Goal: Task Accomplishment & Management: Manage account settings

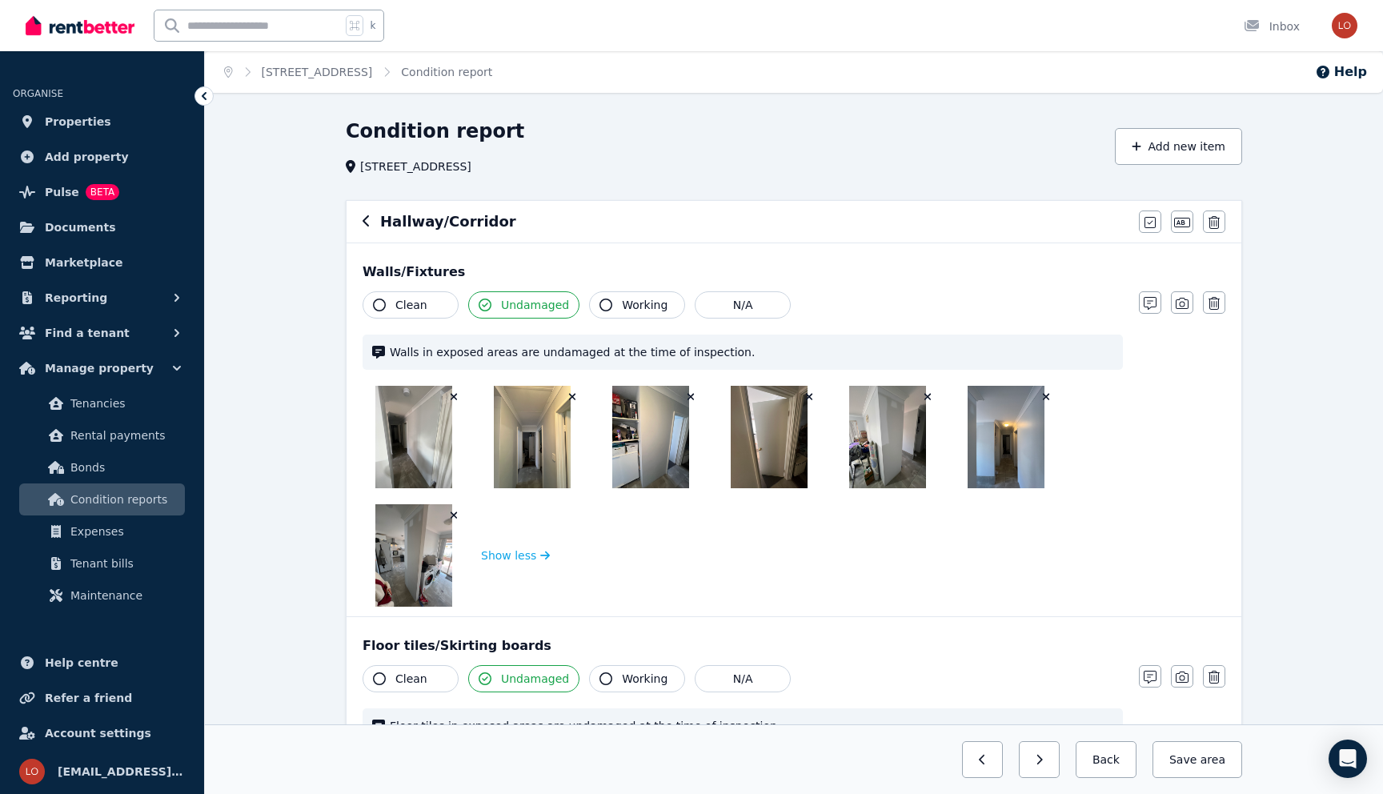
click at [364, 223] on icon "button" at bounding box center [366, 220] width 6 height 11
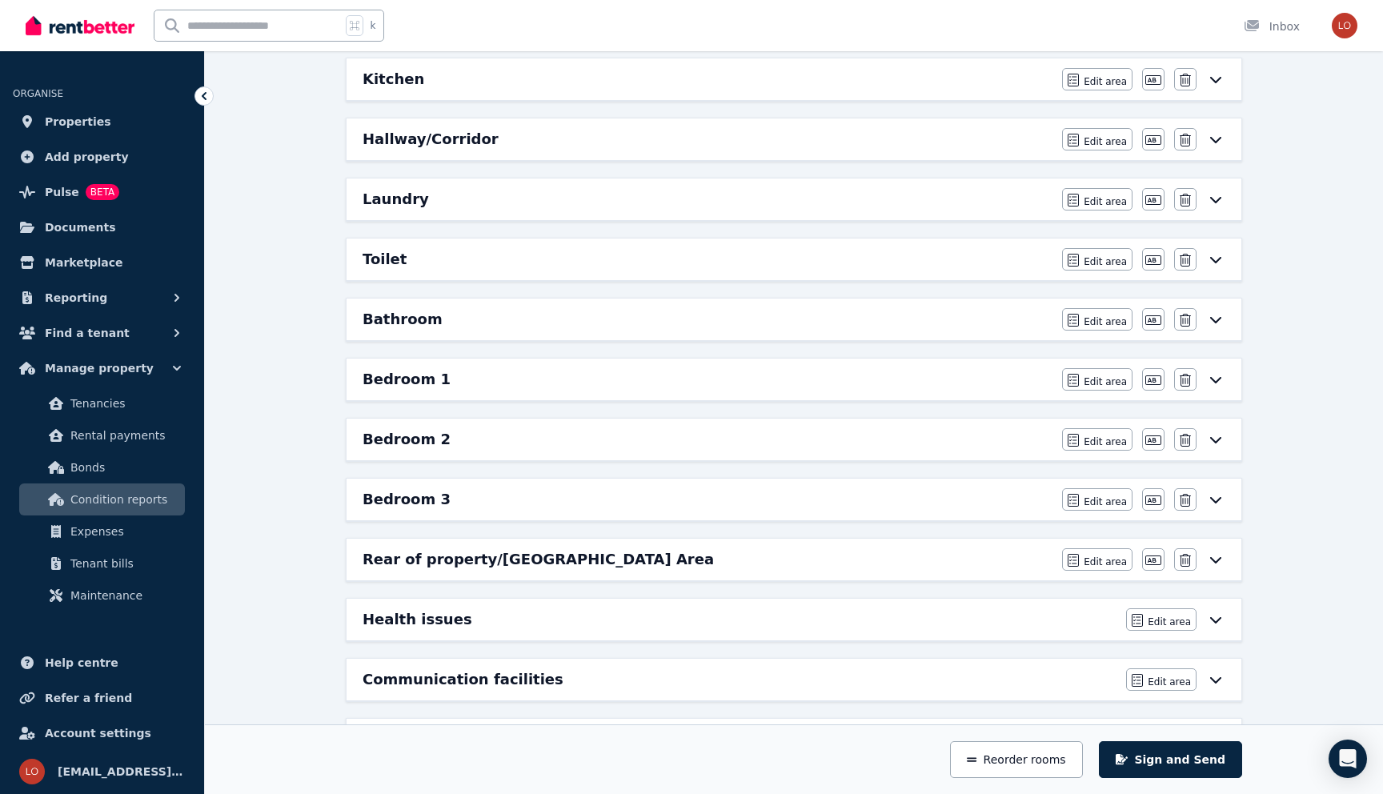
scroll to position [527, 0]
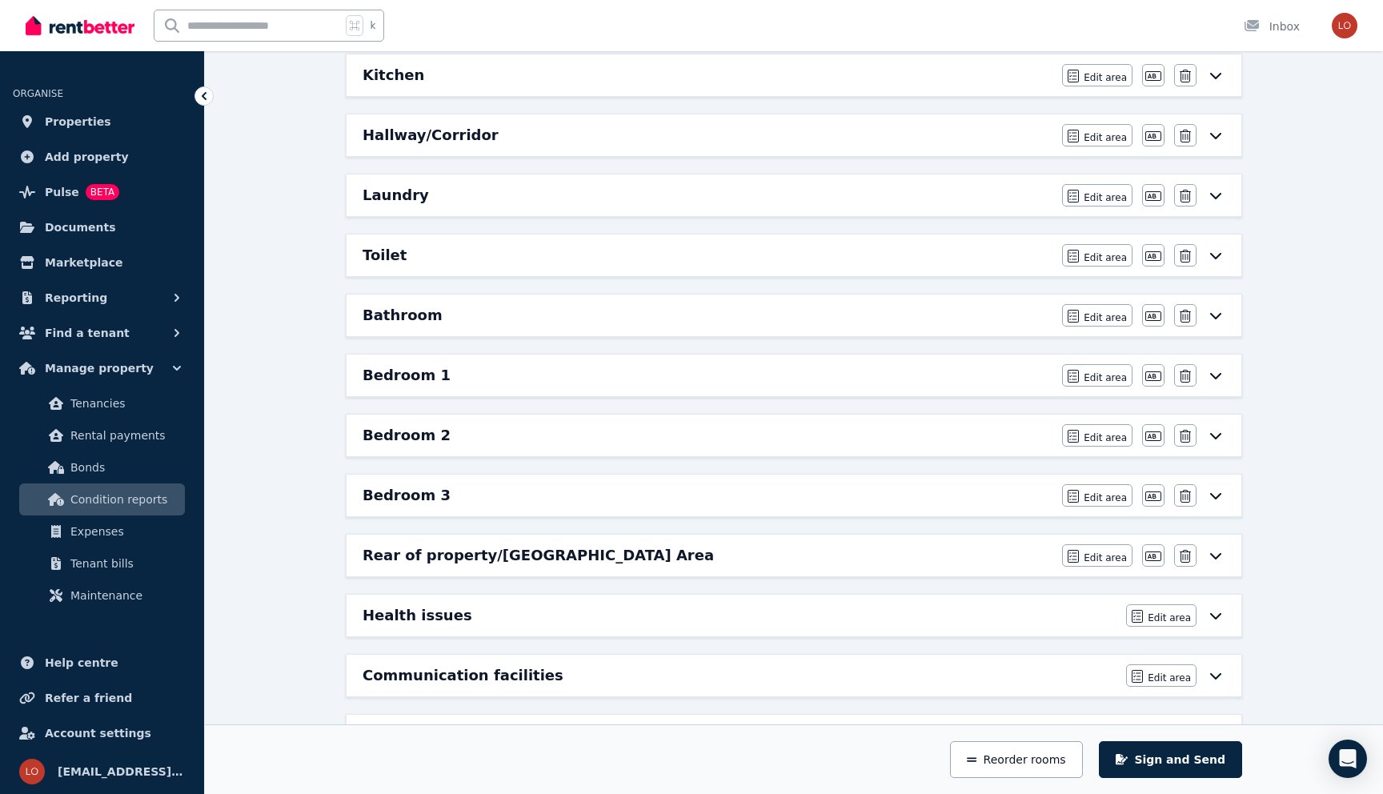
click at [467, 447] on div "Bedroom 2 Edit area Edit area Edit name [GEOGRAPHIC_DATA]" at bounding box center [794, 436] width 895 height 42
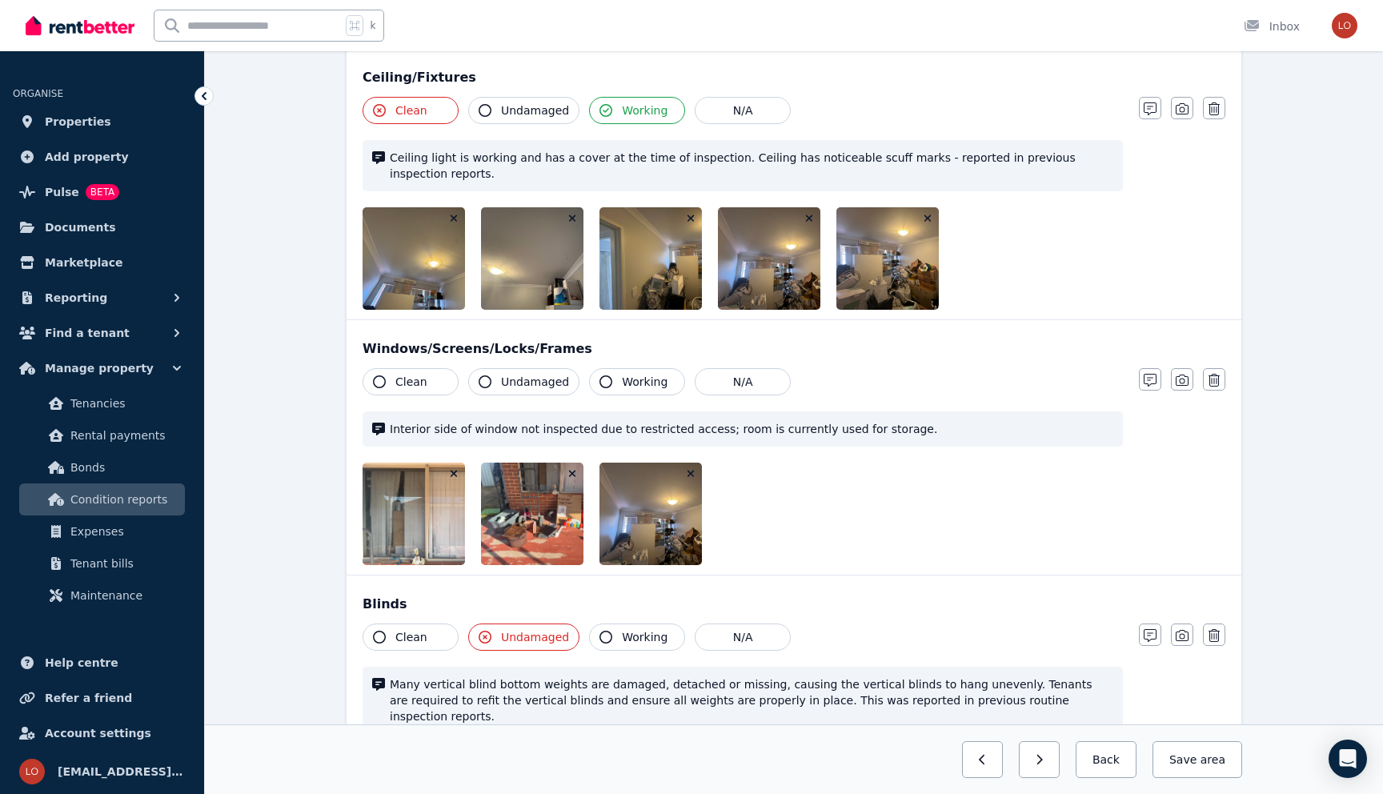
scroll to position [1058, 0]
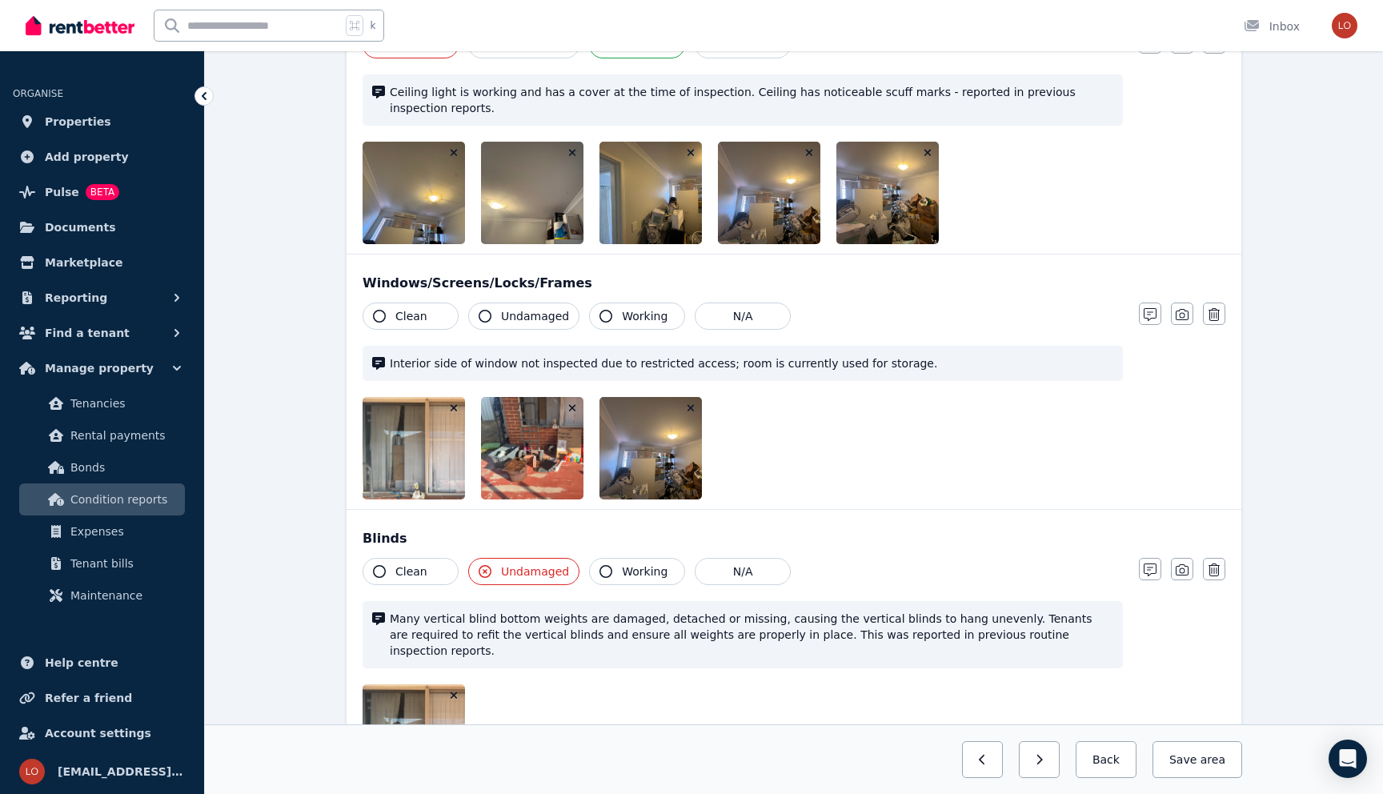
click at [407, 439] on img at bounding box center [431, 448] width 137 height 102
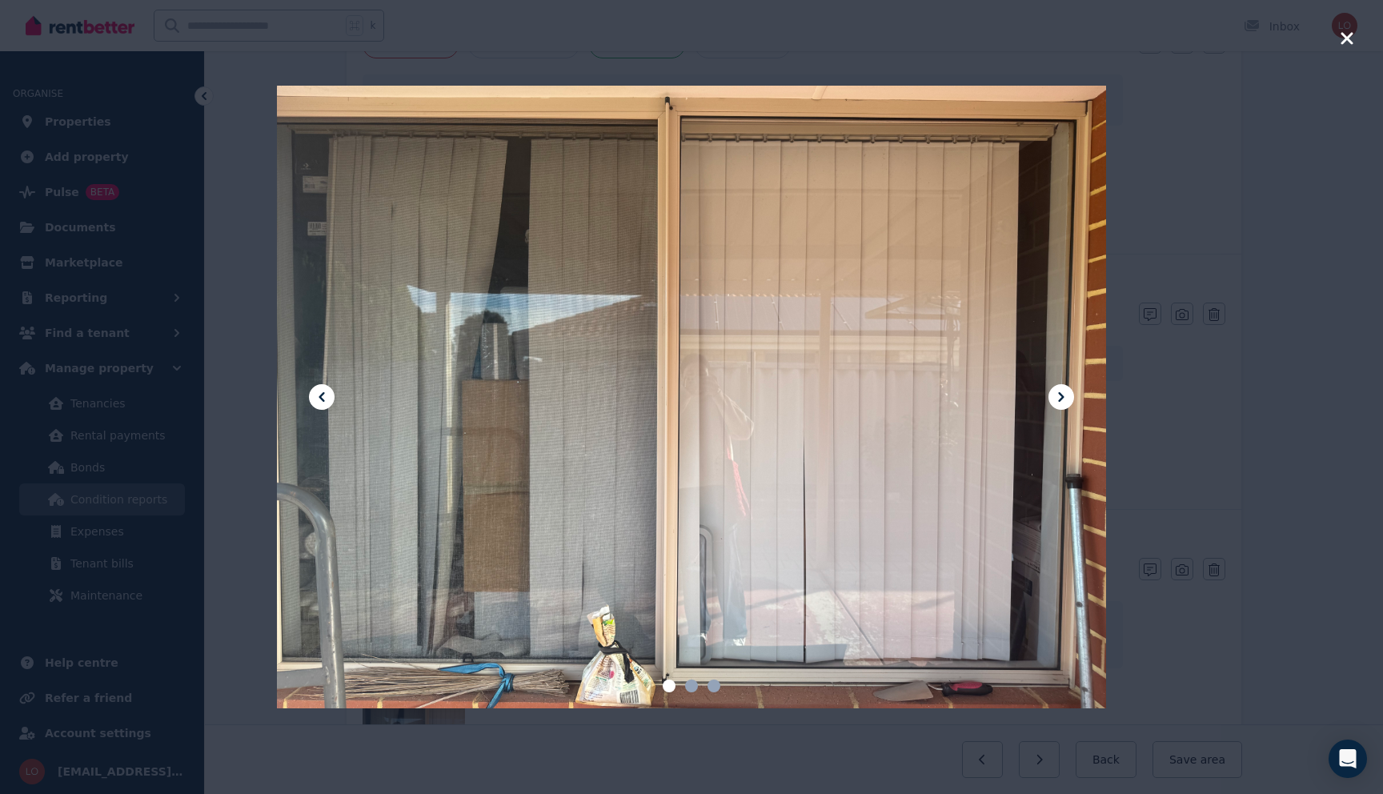
click at [1354, 30] on icon "button" at bounding box center [1347, 38] width 14 height 19
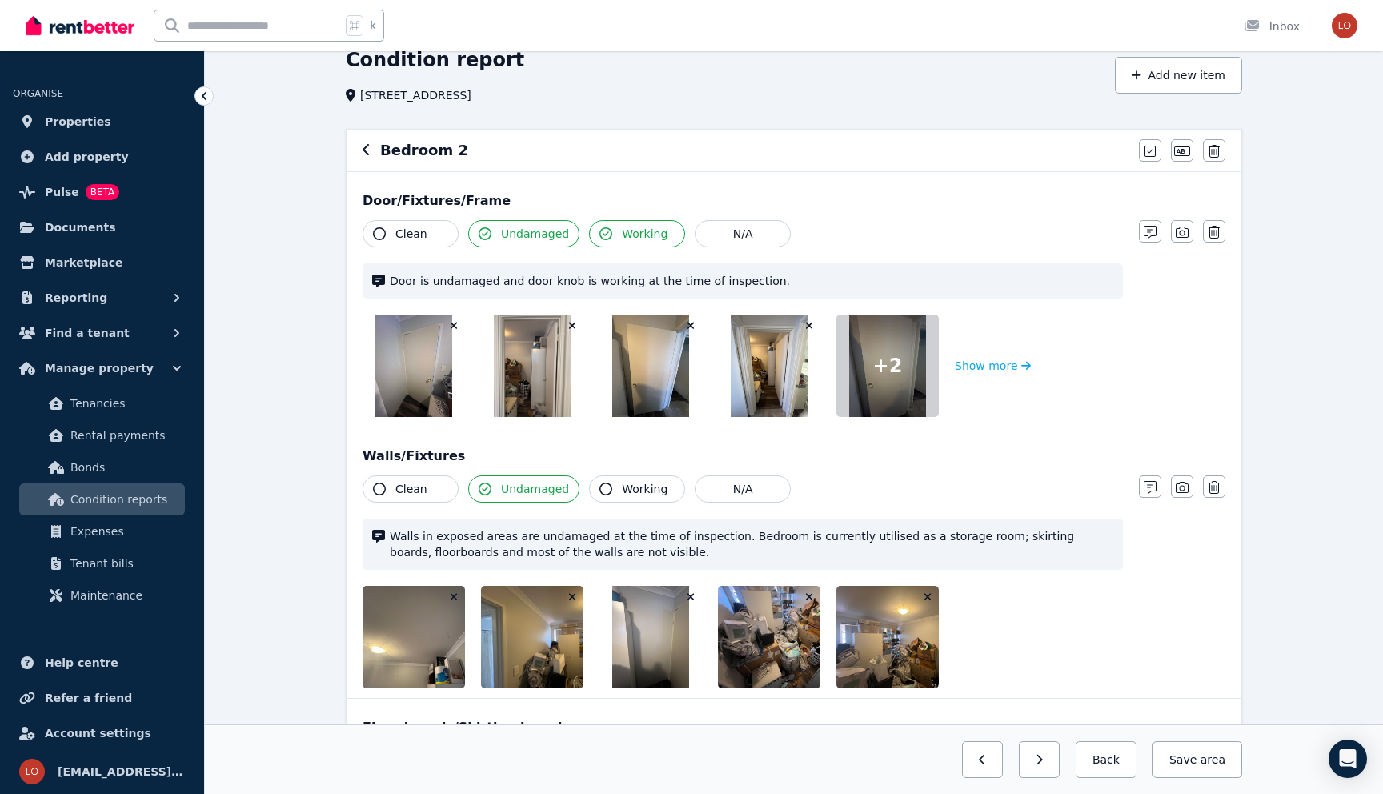
scroll to position [0, 0]
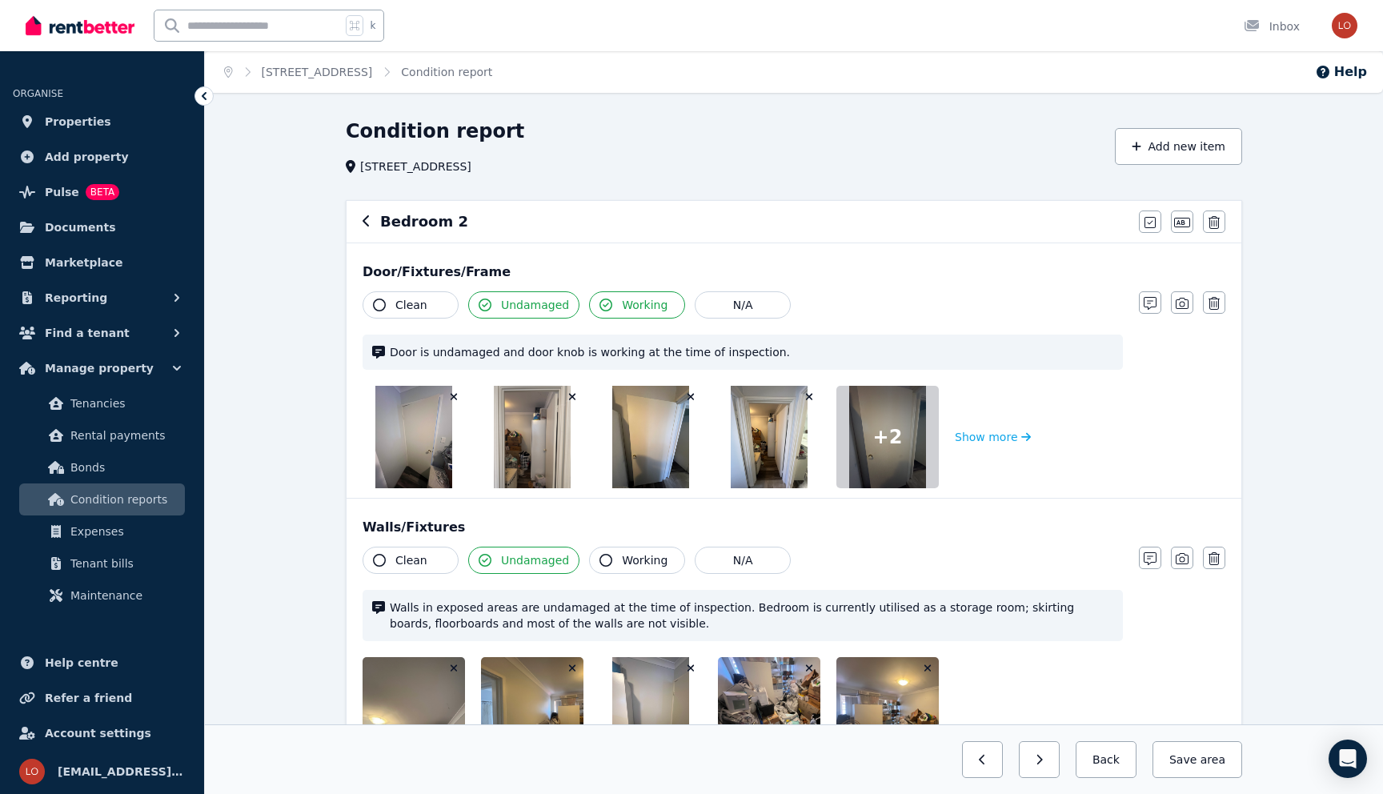
click at [365, 222] on icon "button" at bounding box center [367, 221] width 8 height 13
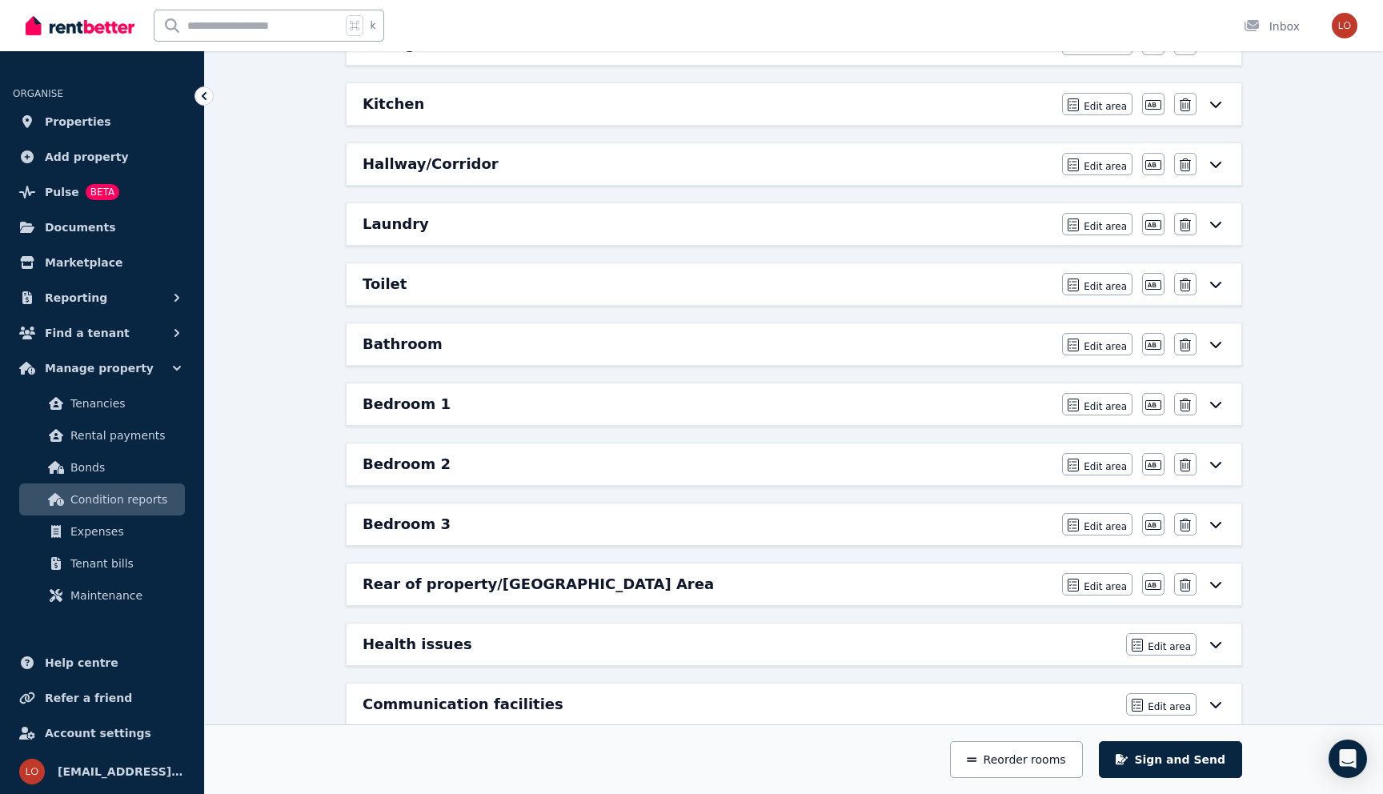
scroll to position [511, 0]
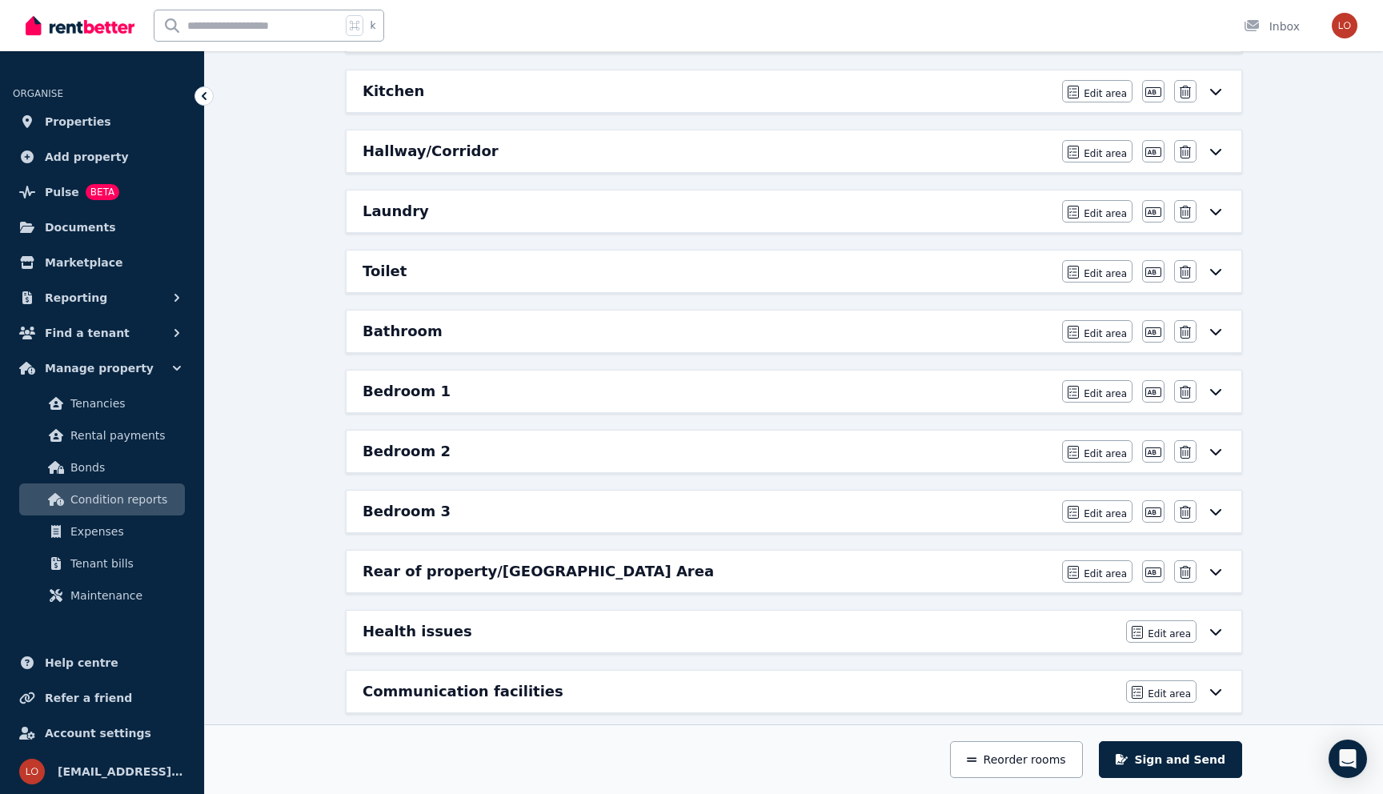
click at [439, 451] on div "Bedroom 2" at bounding box center [708, 451] width 690 height 22
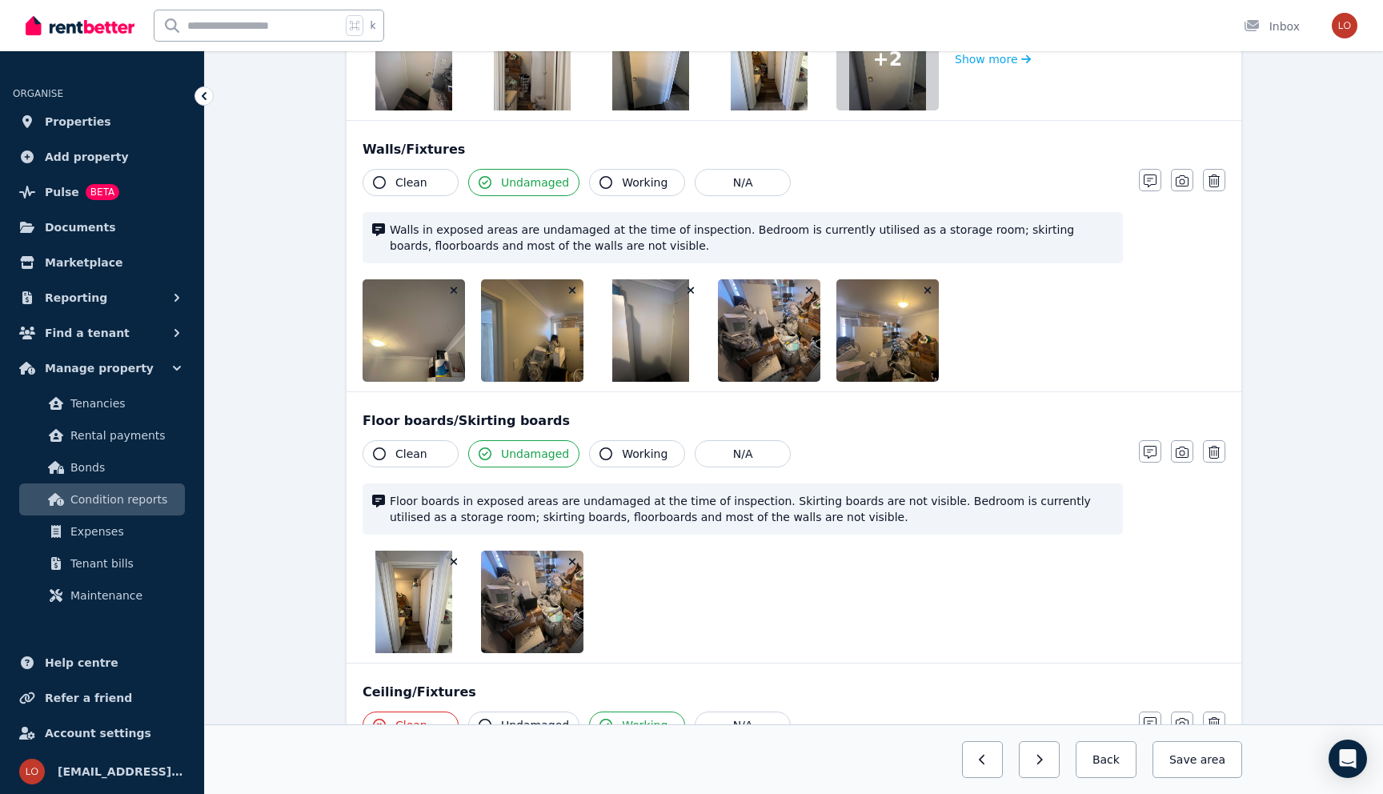
scroll to position [0, 0]
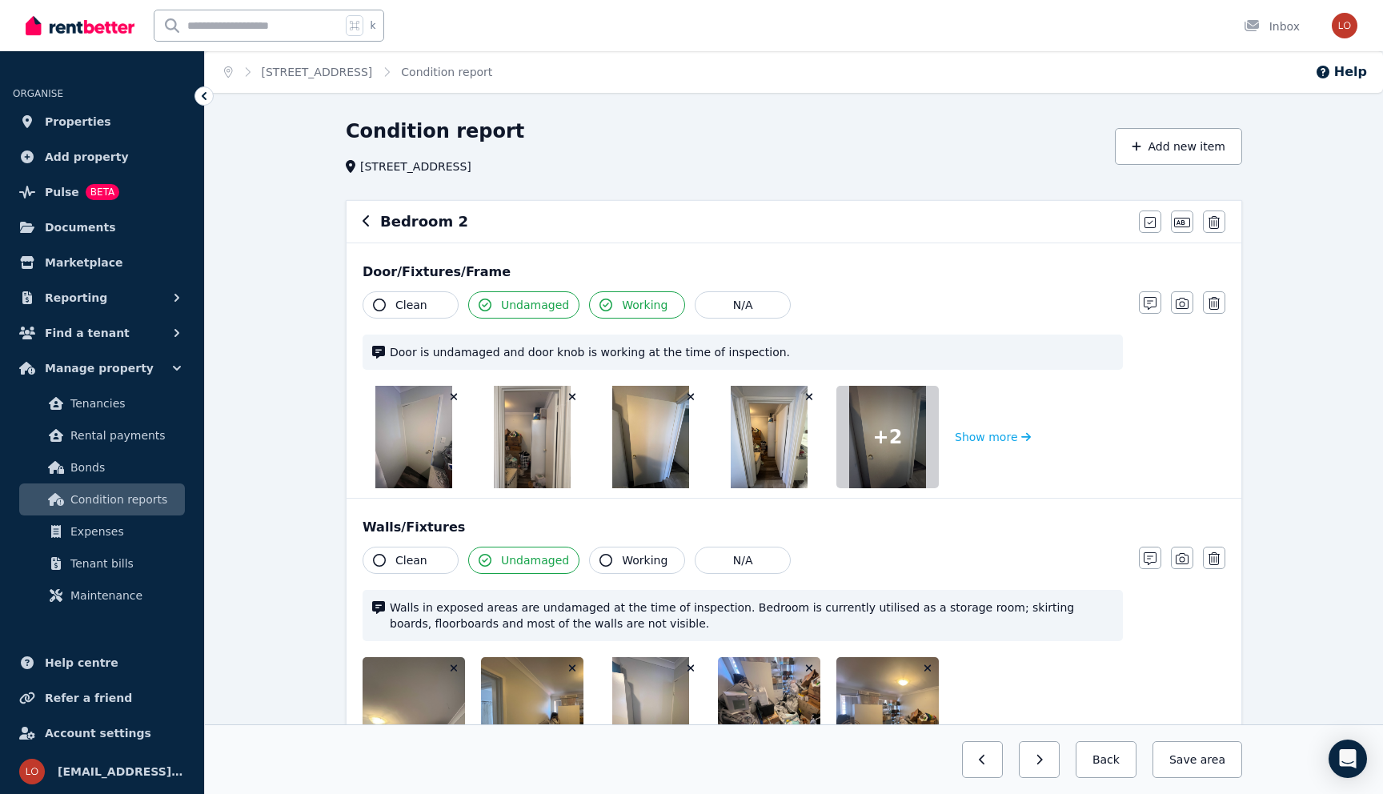
click at [366, 221] on icon "button" at bounding box center [367, 221] width 8 height 13
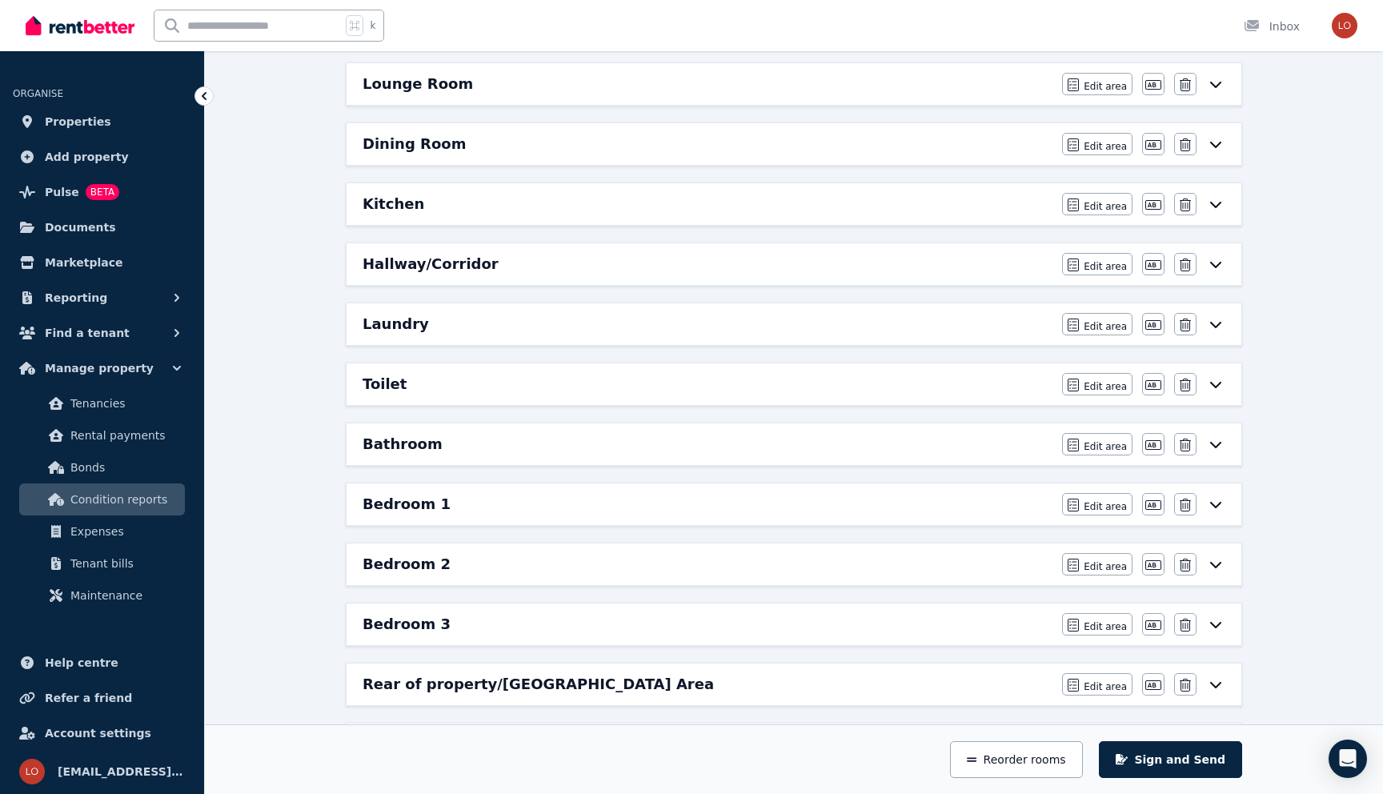
scroll to position [399, 0]
click at [439, 627] on div "Bedroom 3" at bounding box center [708, 623] width 690 height 22
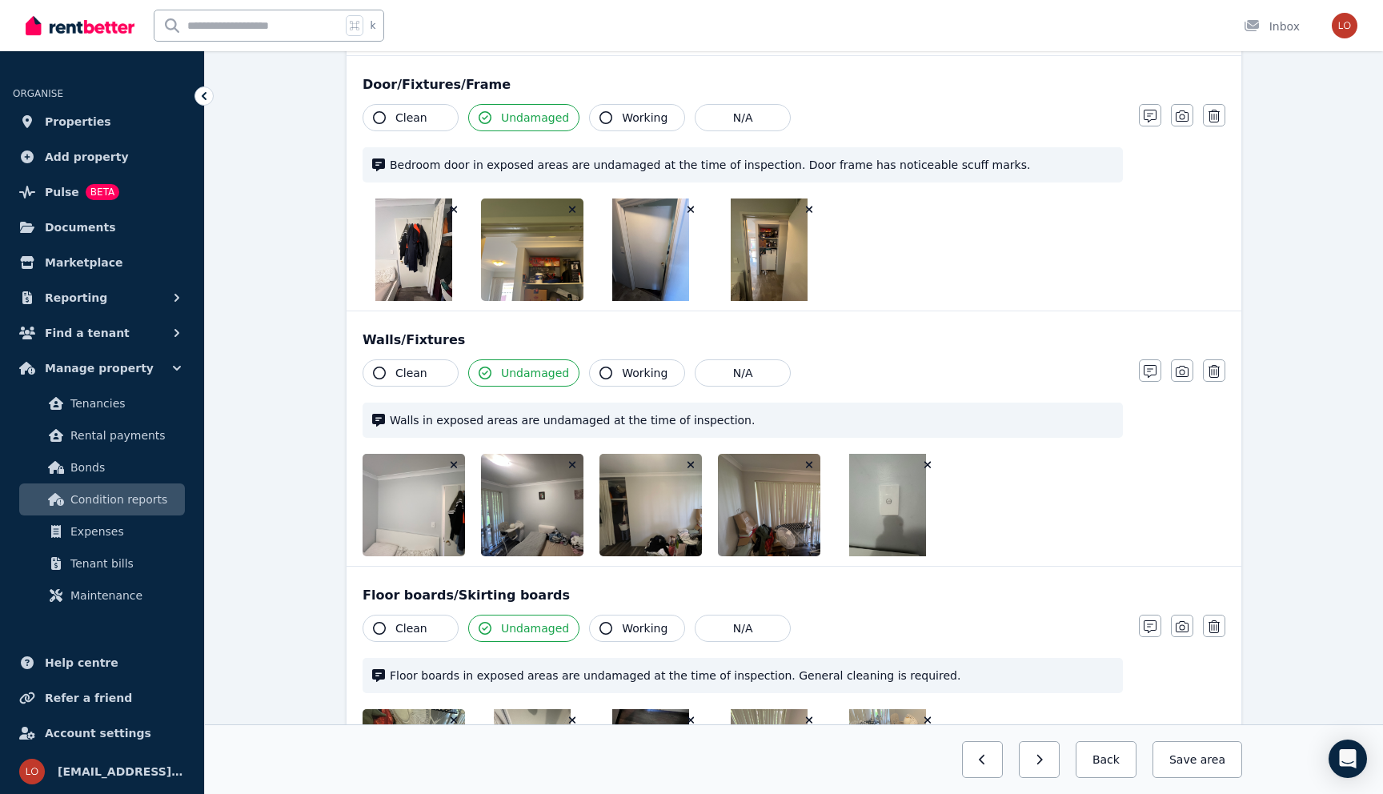
scroll to position [199, 0]
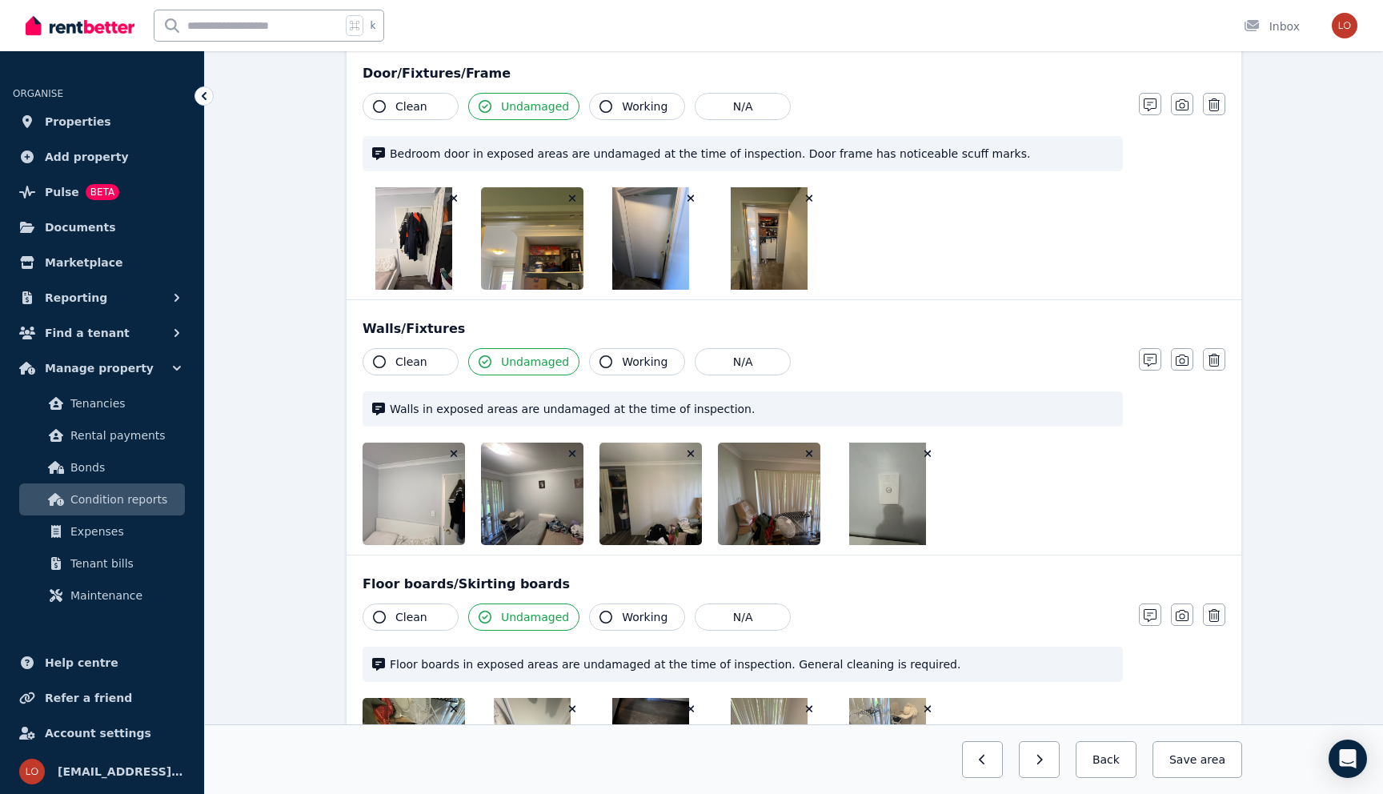
click at [626, 495] on img at bounding box center [668, 494] width 137 height 102
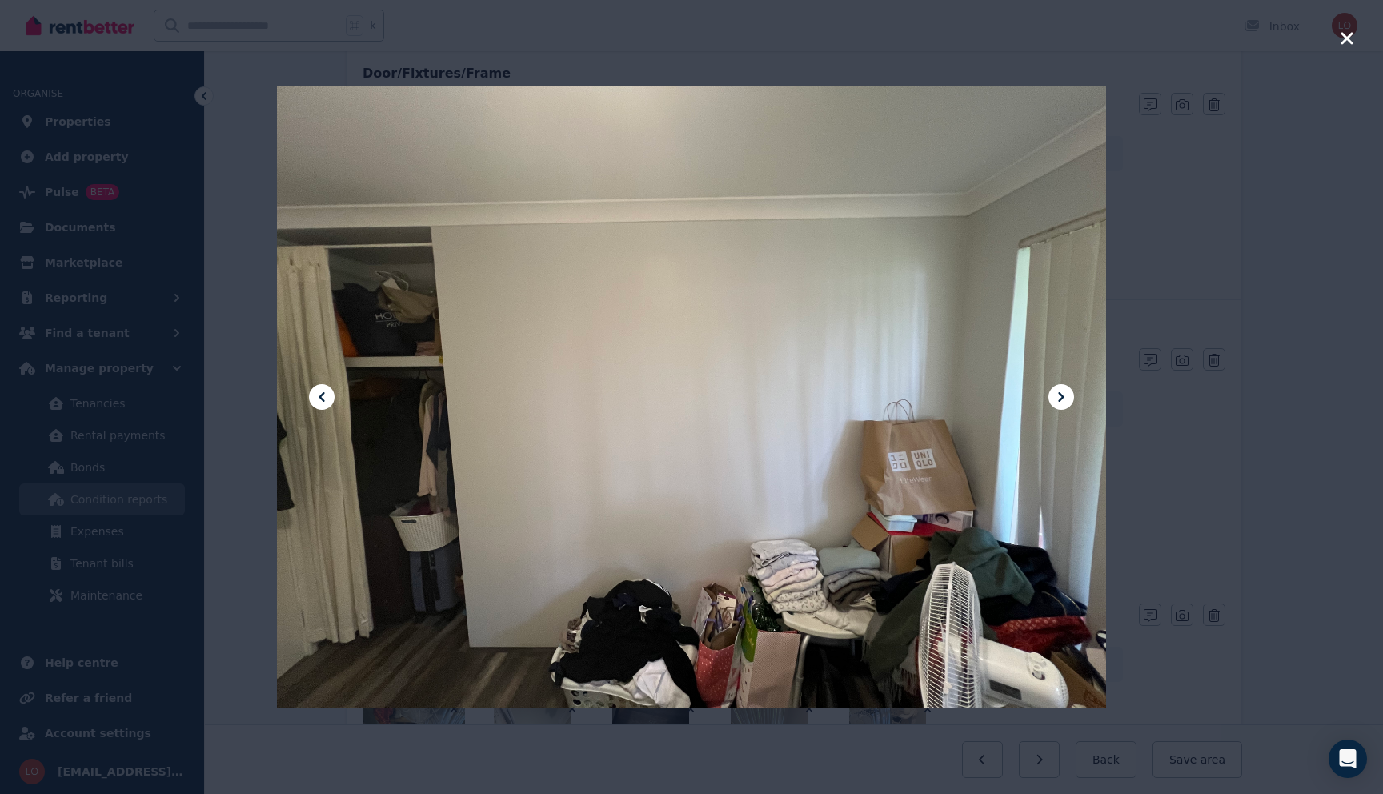
click at [1346, 42] on icon "button" at bounding box center [1347, 38] width 14 height 19
